Goal: Task Accomplishment & Management: Use online tool/utility

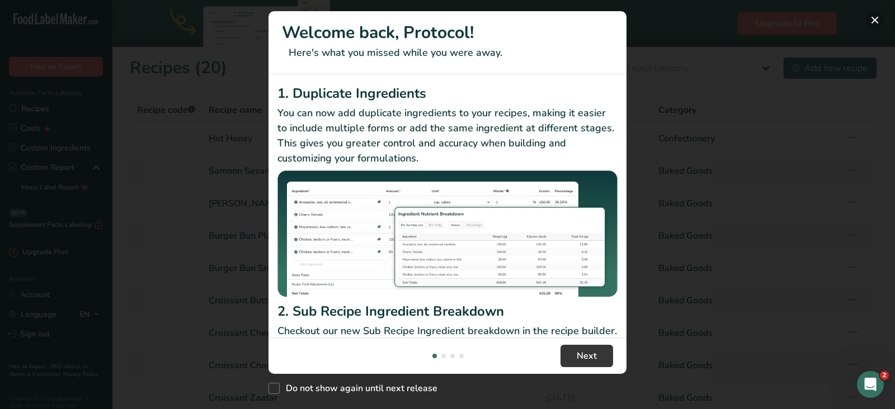
click at [878, 18] on button "New Features" at bounding box center [875, 20] width 18 height 18
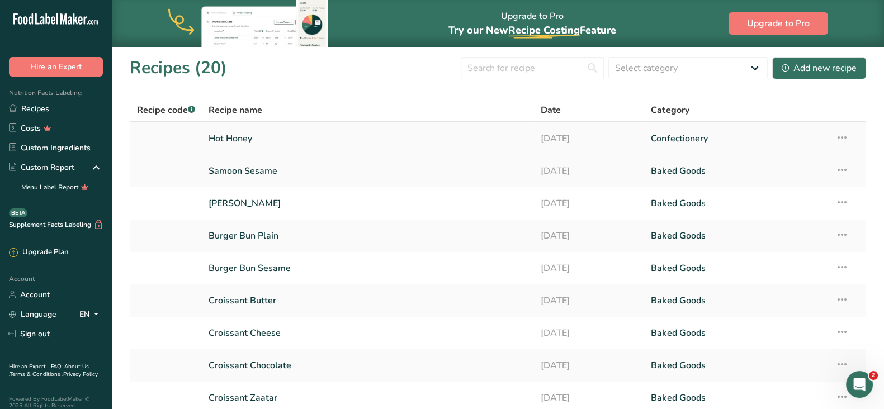
click at [333, 138] on link "Hot Honey" at bounding box center [368, 138] width 318 height 23
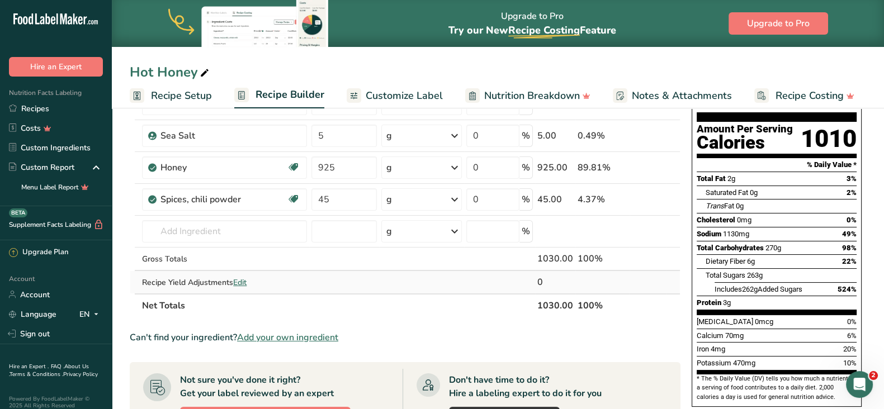
scroll to position [106, 0]
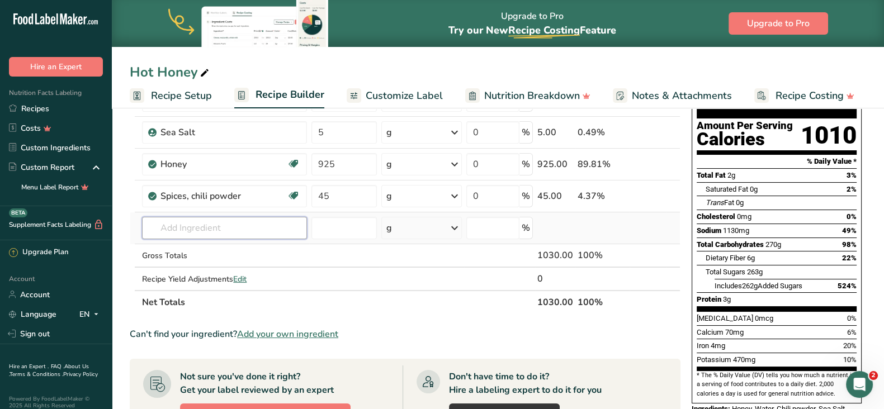
click at [221, 233] on input "text" at bounding box center [224, 228] width 165 height 22
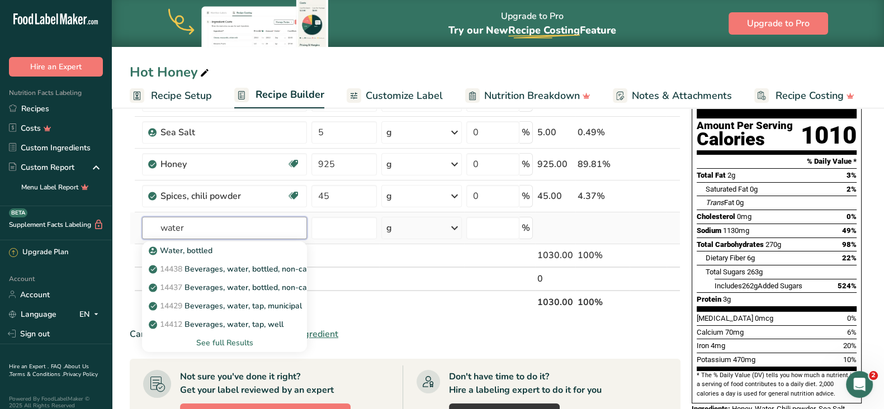
type input "water"
click at [247, 342] on div "See full Results" at bounding box center [224, 343] width 147 height 12
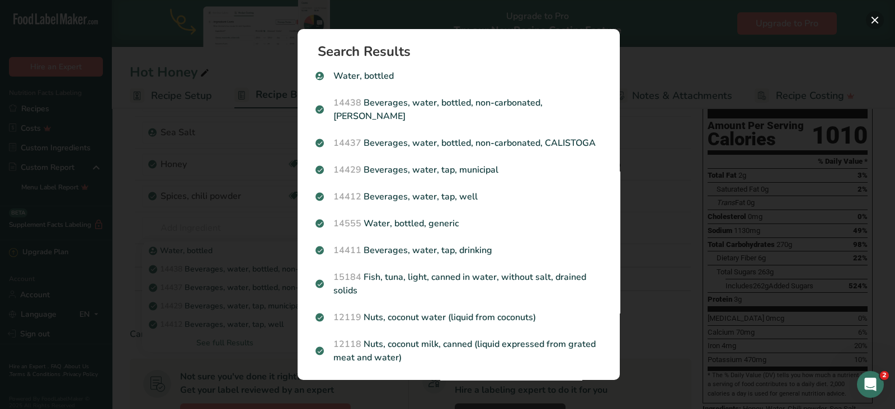
click at [876, 20] on button "Search results modal" at bounding box center [875, 20] width 18 height 18
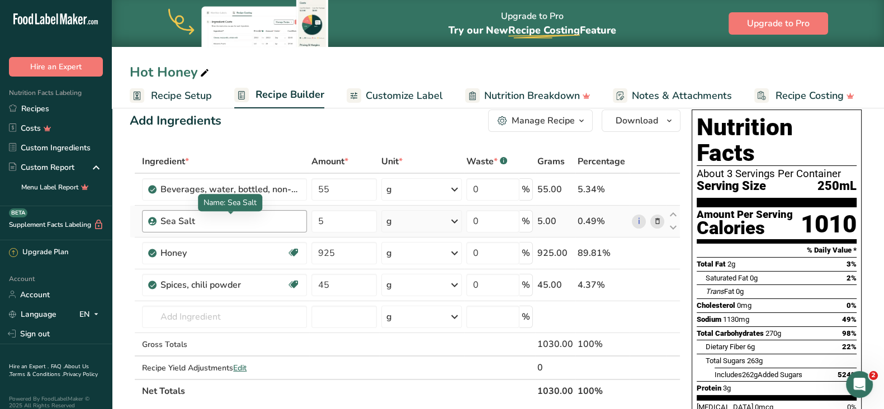
scroll to position [12, 0]
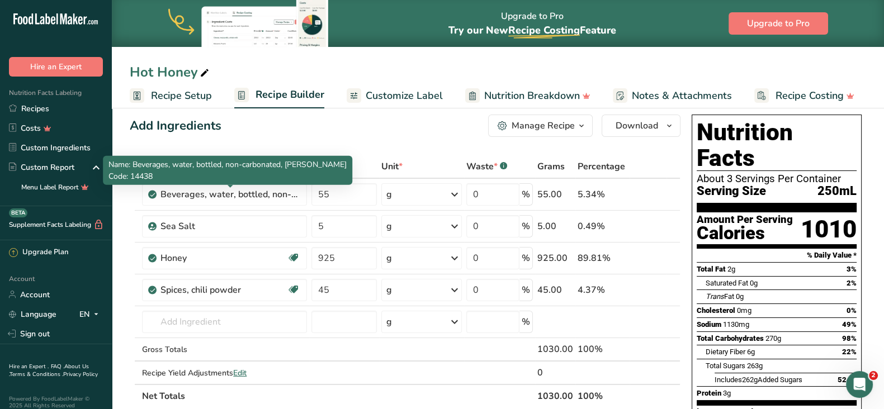
drag, startPoint x: 288, startPoint y: 164, endPoint x: 352, endPoint y: 164, distance: 64.3
click at [352, 164] on div "Name: Beverages, water, bottled, non-carbonated, [PERSON_NAME] Code: 14438" at bounding box center [227, 170] width 249 height 29
copy span "[PERSON_NAME]"
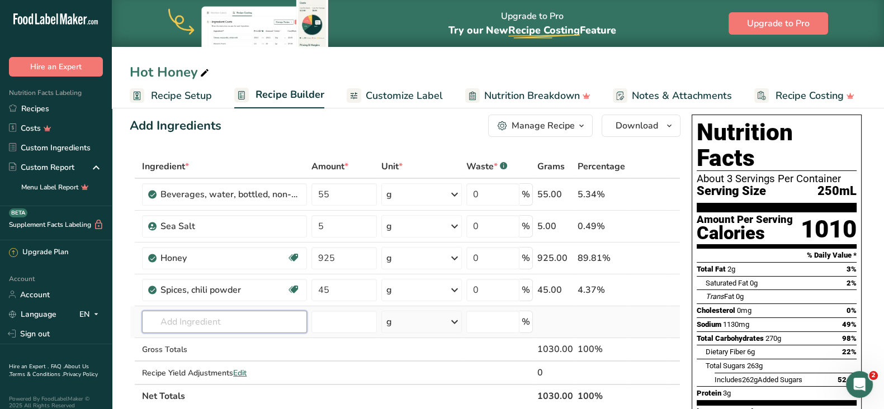
click at [213, 322] on input "text" at bounding box center [224, 322] width 165 height 22
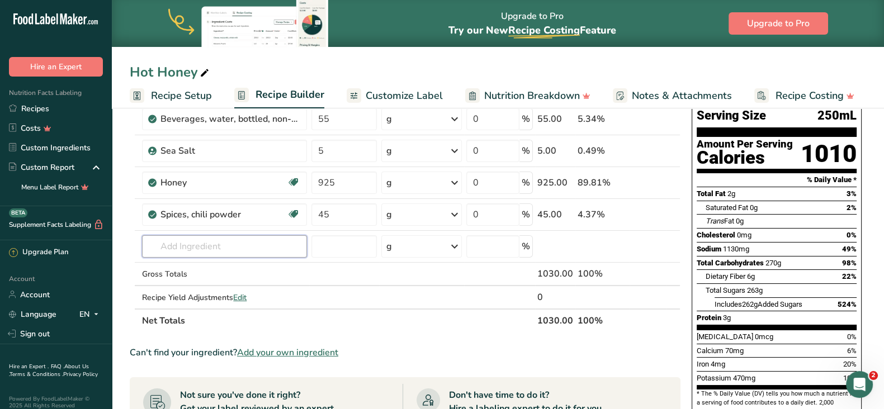
scroll to position [89, 0]
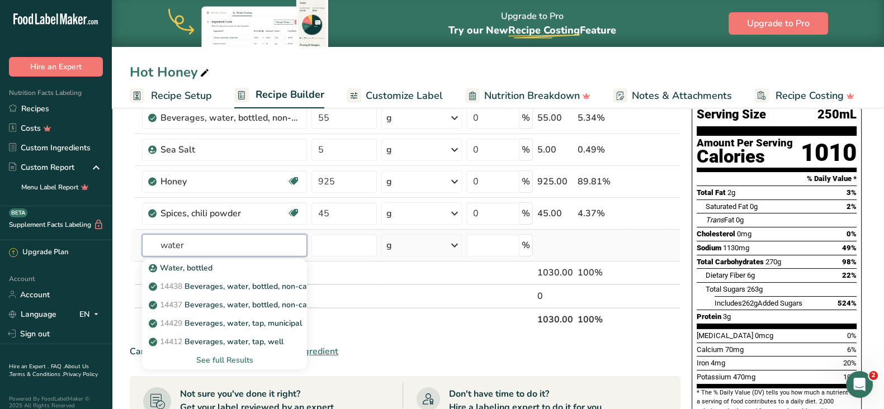
type input "water"
click at [264, 360] on div "See full Results" at bounding box center [224, 361] width 147 height 12
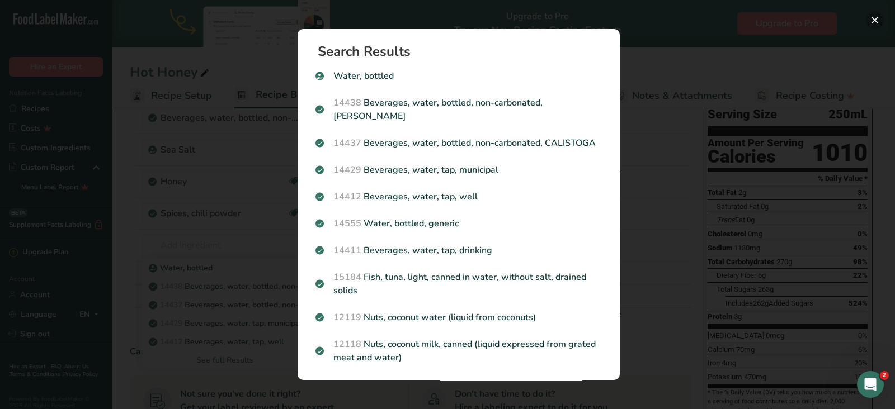
click at [875, 18] on button "Search results modal" at bounding box center [875, 20] width 18 height 18
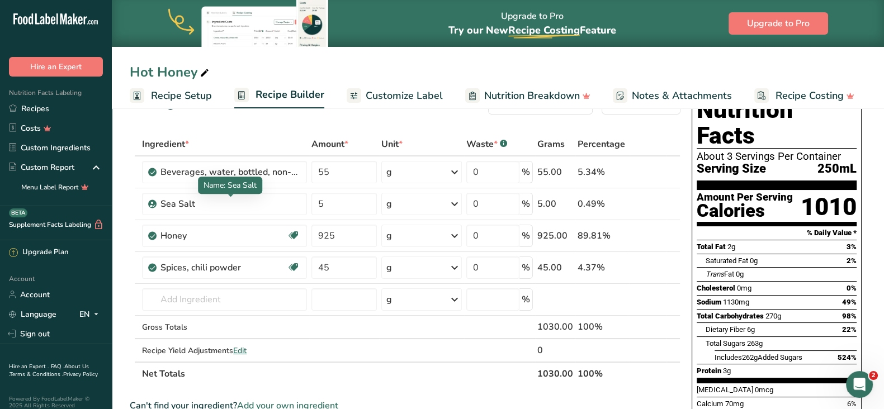
scroll to position [34, 0]
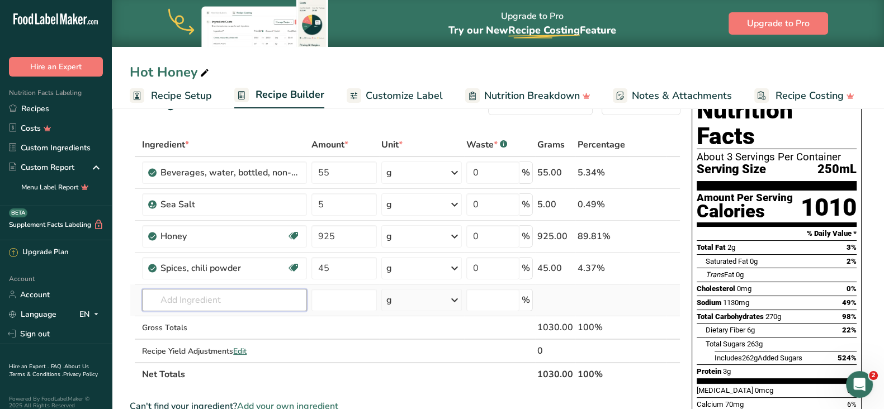
click at [232, 301] on input "text" at bounding box center [224, 300] width 165 height 22
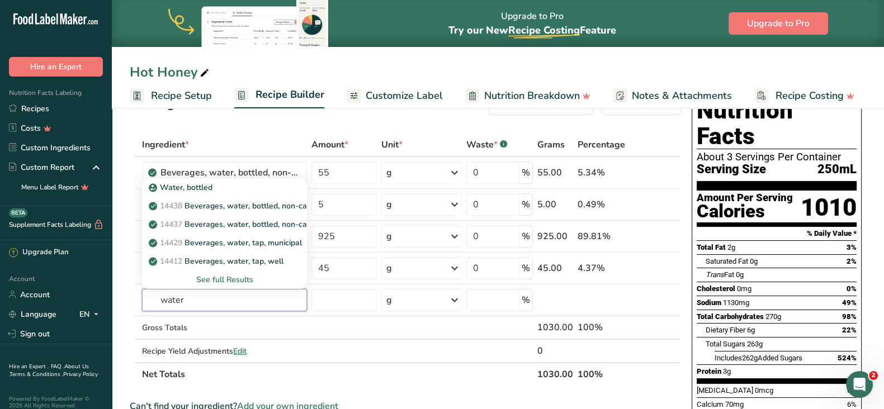
type input "water"
click at [119, 185] on section "Add Ingredients Manage Recipe Delete Recipe Duplicate Recipe Scale Recipe Save …" at bounding box center [498, 415] width 772 height 690
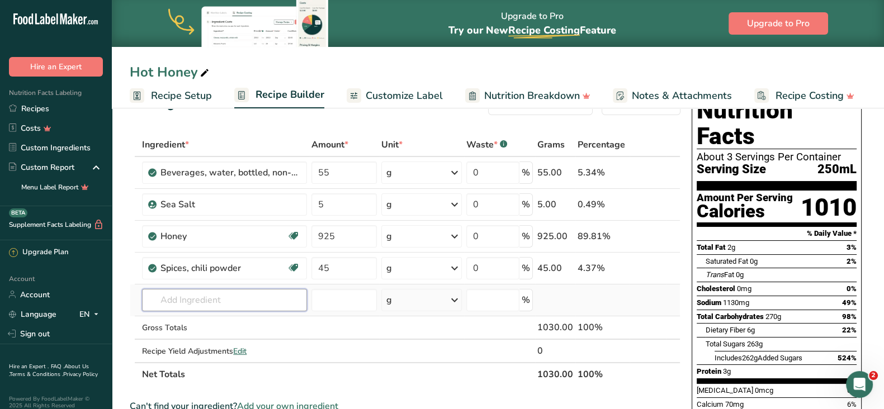
click at [208, 294] on input "text" at bounding box center [224, 300] width 165 height 22
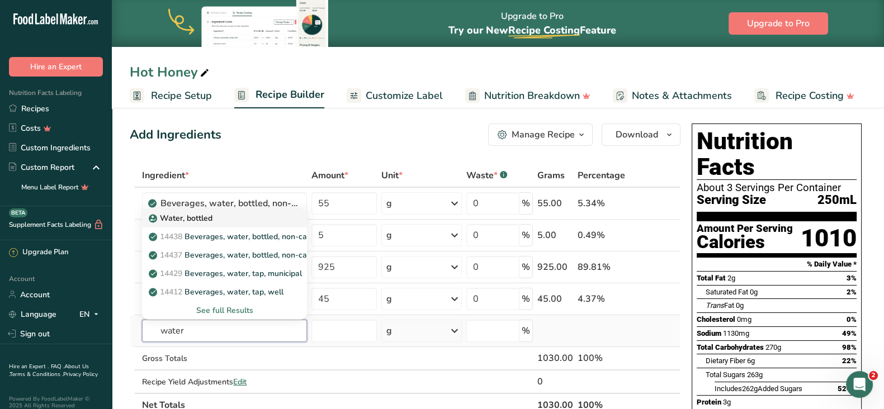
scroll to position [5, 0]
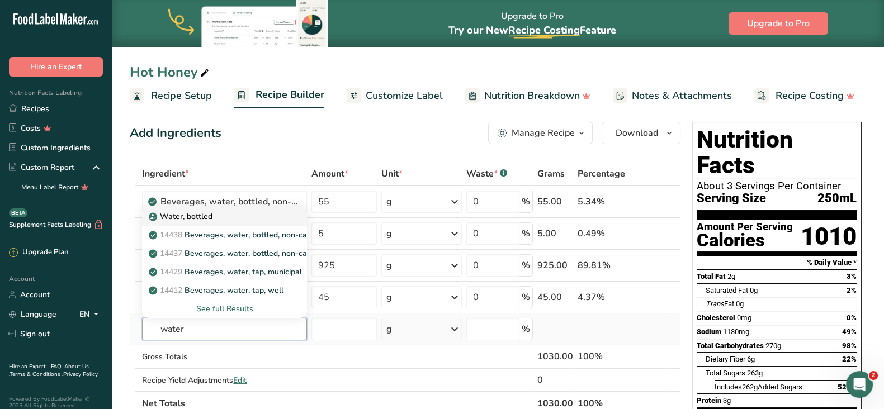
type input "water"
click at [235, 216] on div "Water, bottled" at bounding box center [215, 217] width 129 height 12
type input "Water, bottled"
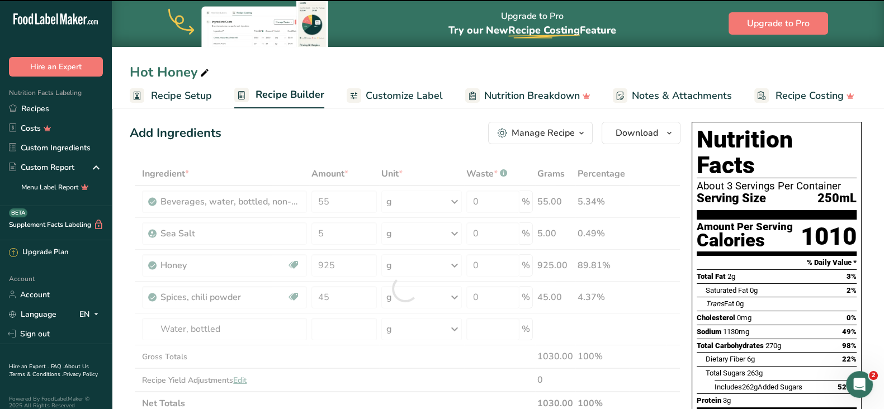
type input "0"
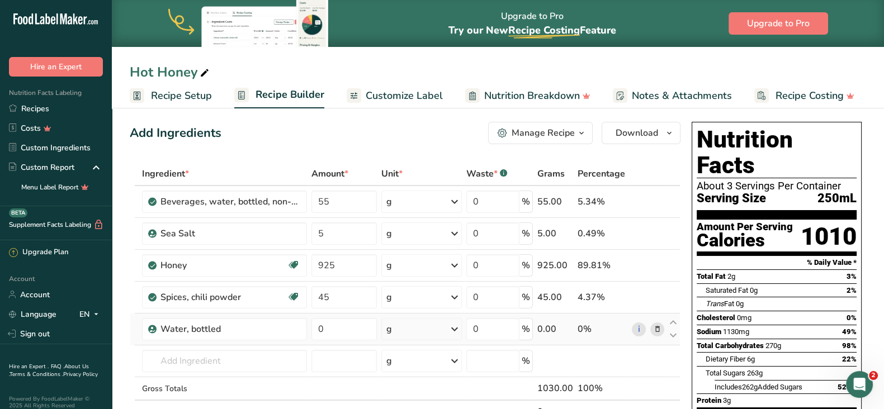
click at [655, 331] on icon at bounding box center [657, 330] width 8 height 12
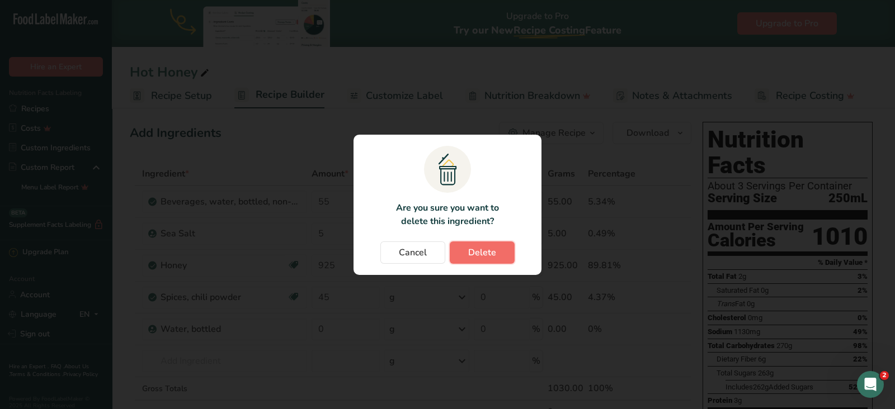
click at [496, 253] on button "Delete" at bounding box center [482, 253] width 65 height 22
